Goal: Find specific page/section: Find specific page/section

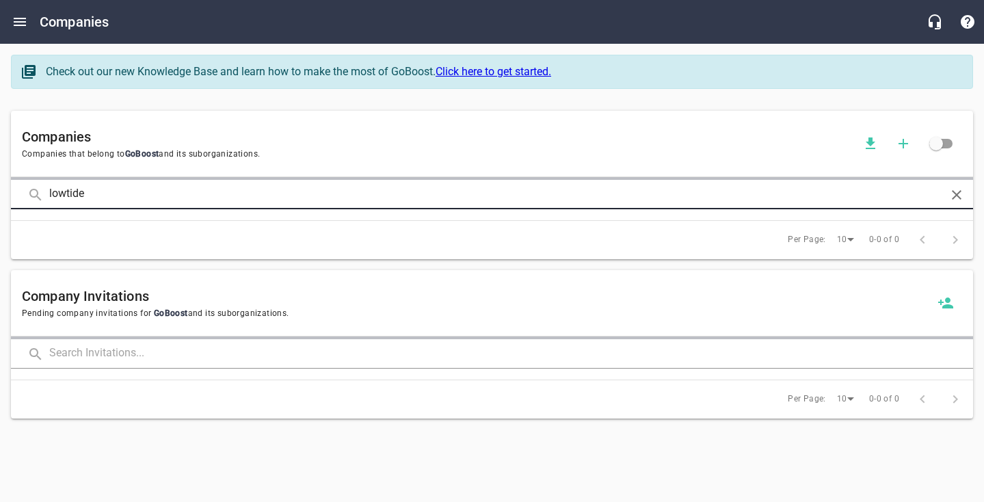
type input "lowtide"
click button at bounding box center [0, 0] width 0 height 0
click at [103, 194] on input "lowtide" at bounding box center [492, 194] width 886 height 29
click button at bounding box center [0, 0] width 0 height 0
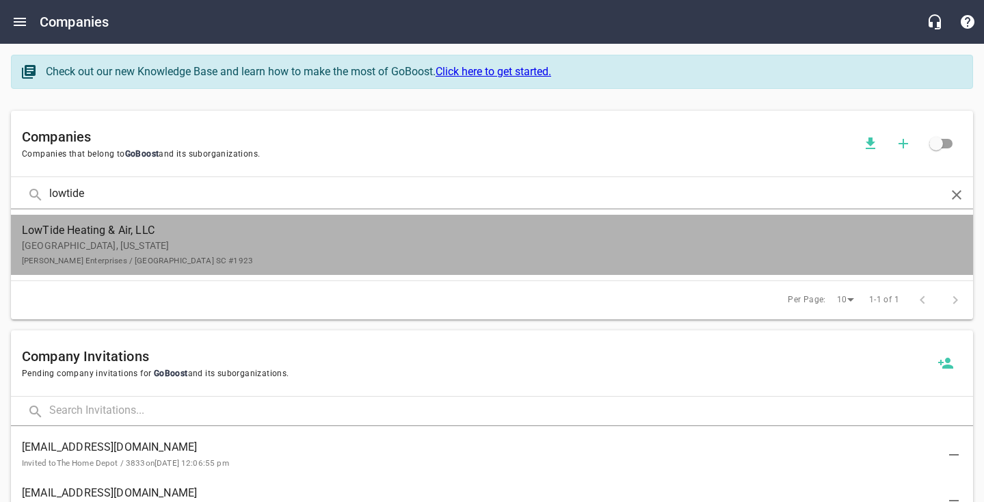
click at [191, 236] on span "LowTide Heating & Air, LLC" at bounding box center [481, 230] width 919 height 16
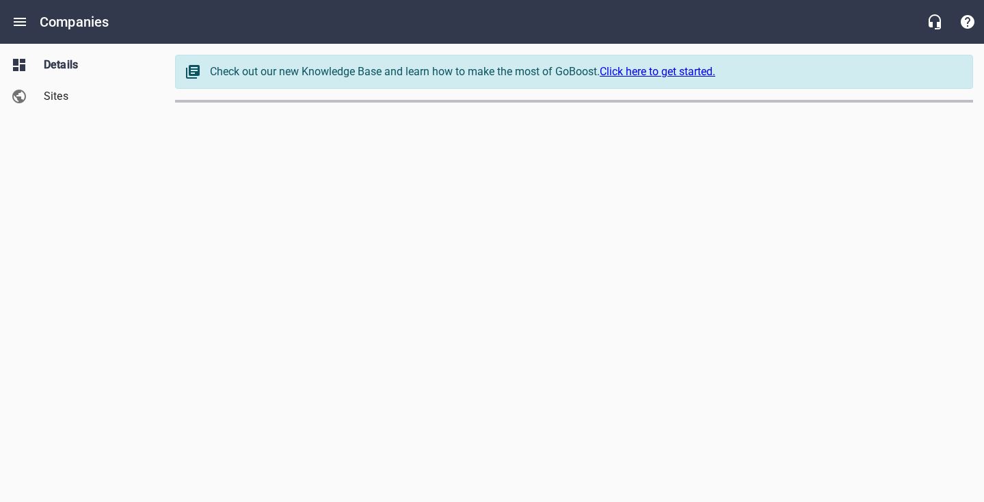
select select "[US_STATE]"
select select "62"
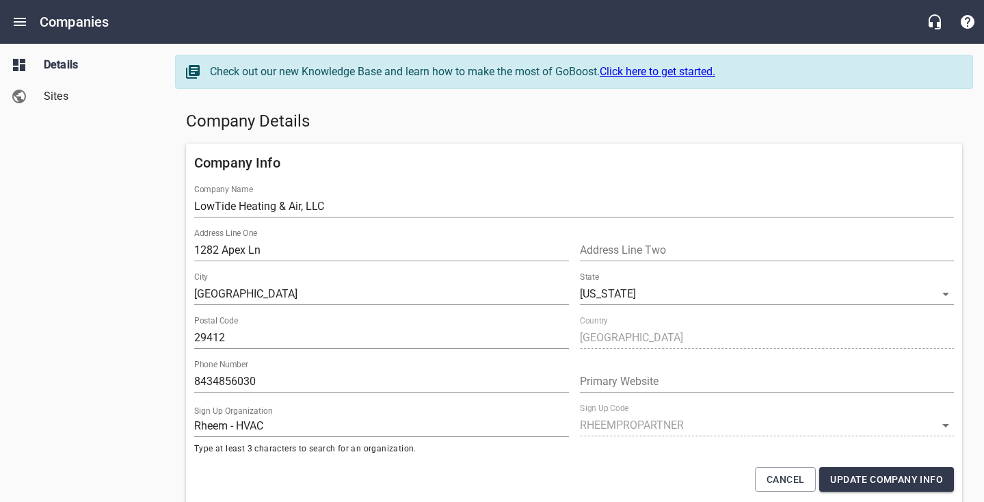
scroll to position [1110, 0]
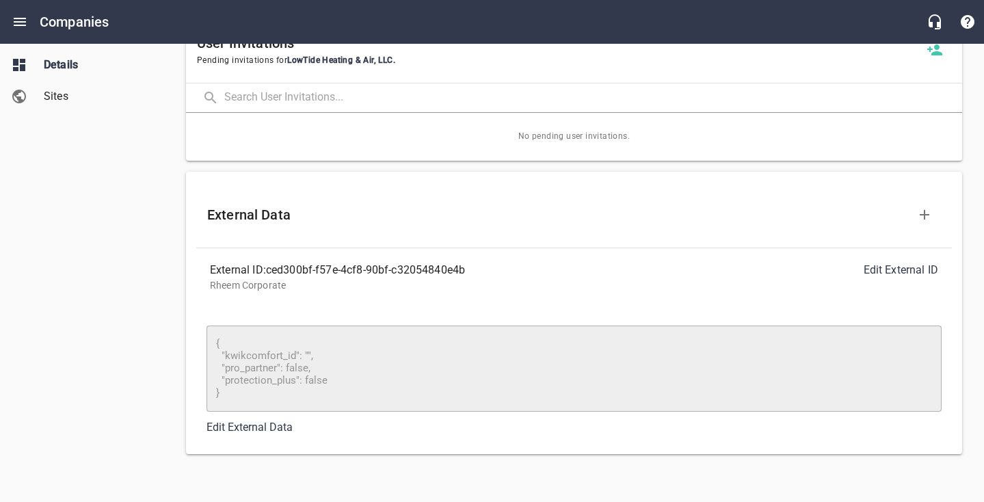
click at [148, 248] on div "Details Sites" at bounding box center [82, 251] width 165 height 502
